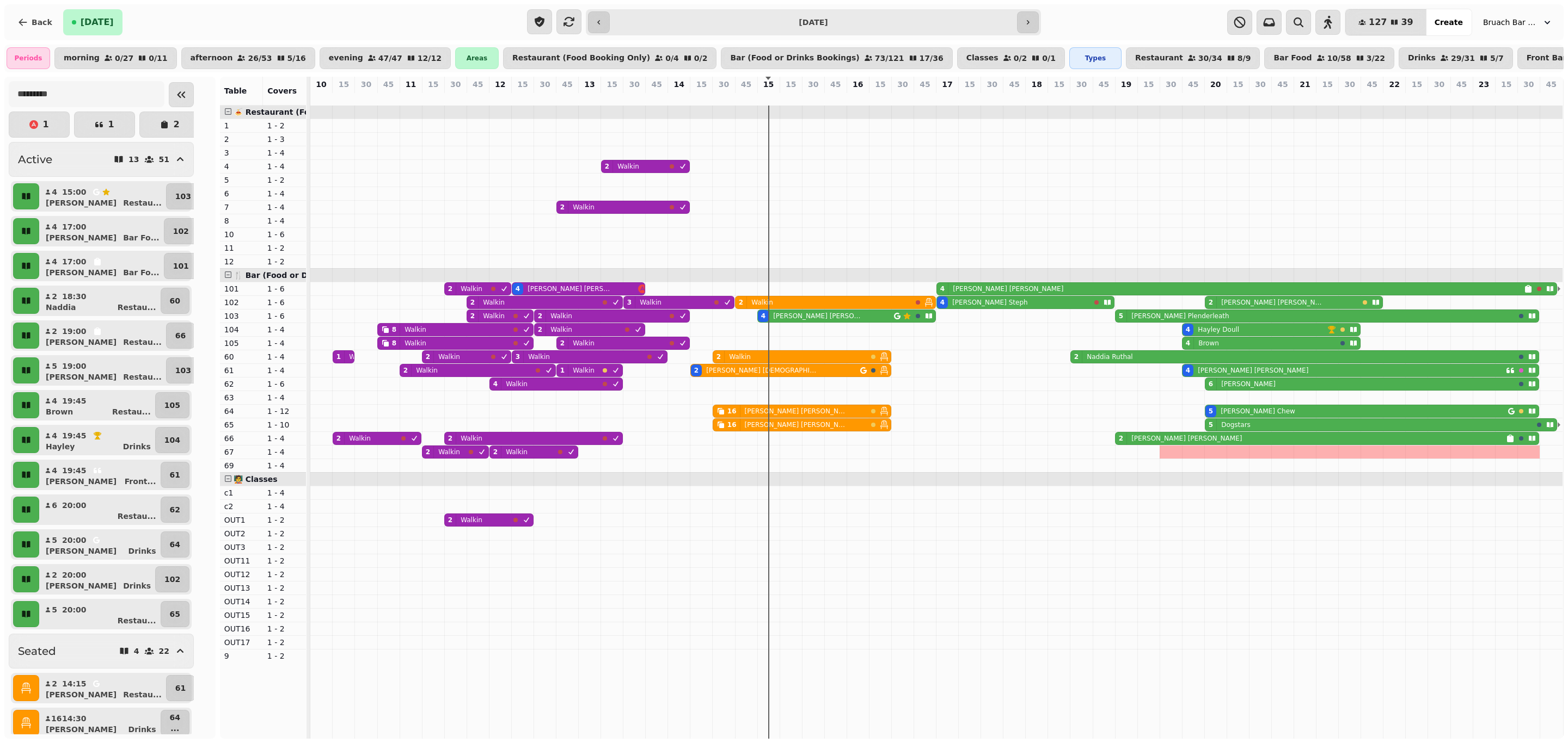
drag, startPoint x: 93, startPoint y: 527, endPoint x: 1168, endPoint y: 15, distance: 1190.7
click at [1168, 15] on div "127 39 Covers Create Bruach Bar & Restaurant" at bounding box center [1302, 23] width 514 height 27
